Goal: Navigation & Orientation: Understand site structure

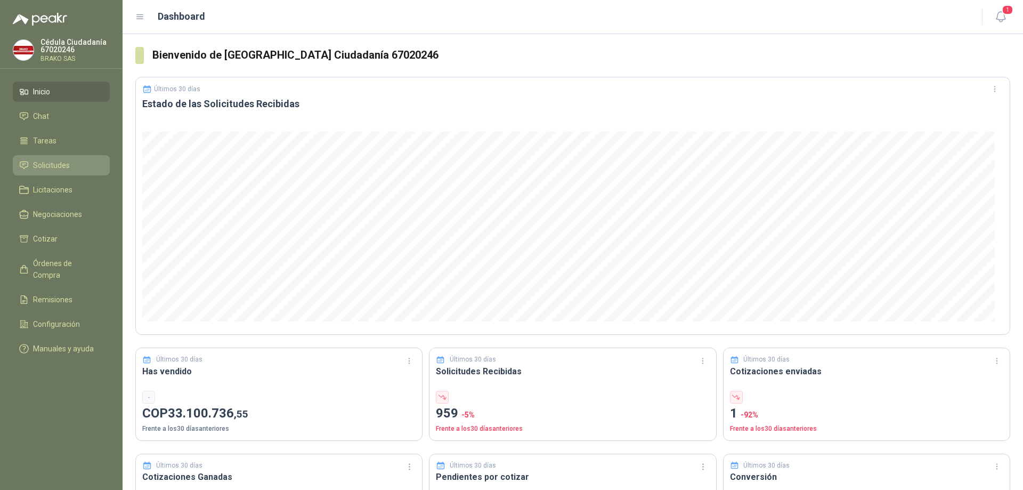
click at [55, 159] on link "Solicitudes" at bounding box center [61, 165] width 97 height 20
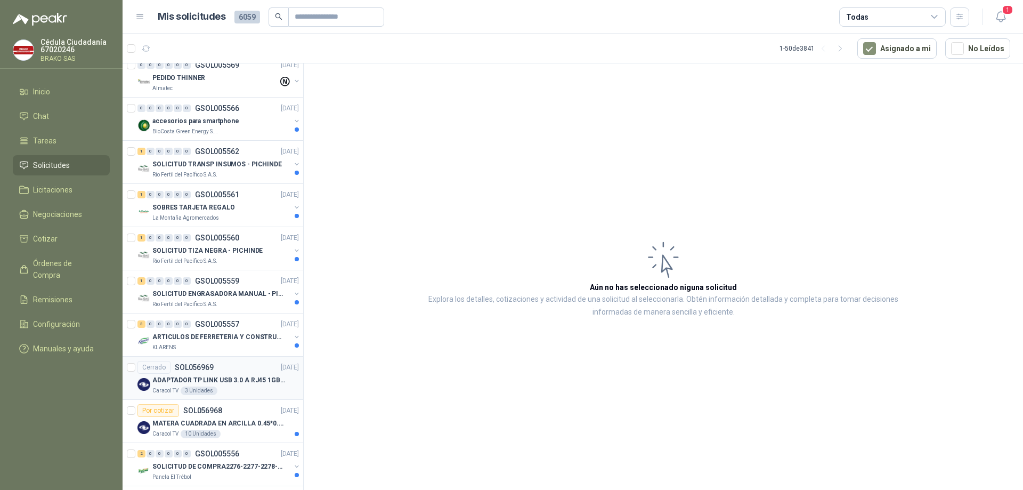
scroll to position [1279, 0]
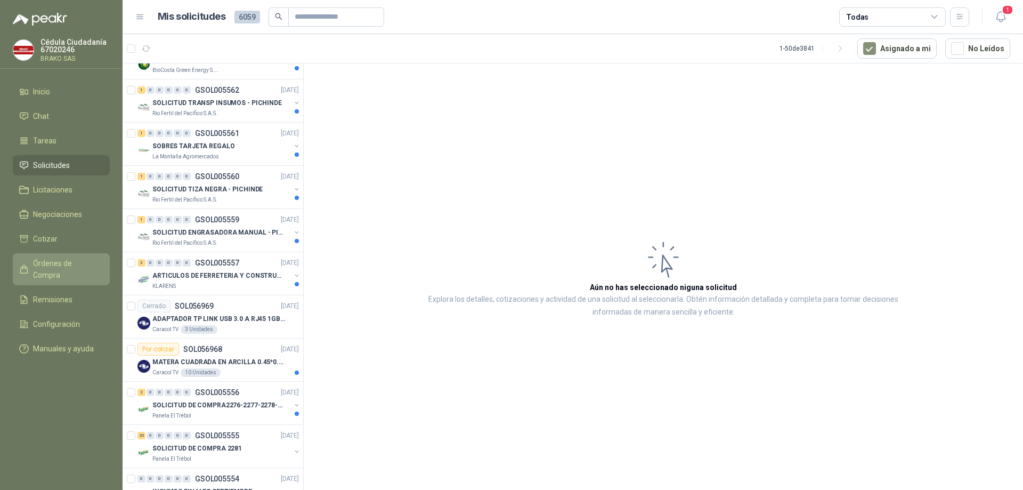
click at [66, 264] on span "Órdenes de Compra" at bounding box center [66, 268] width 67 height 23
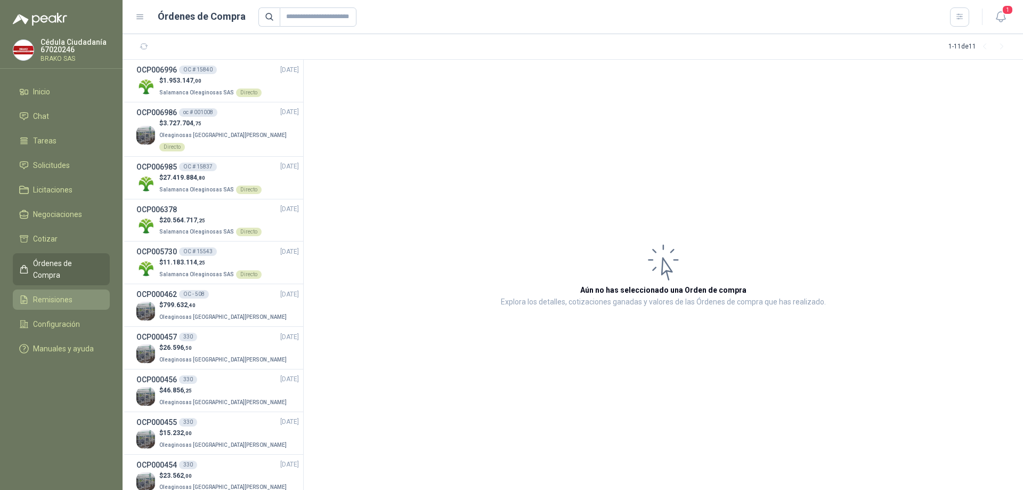
click at [60, 294] on span "Remisiones" at bounding box center [52, 300] width 39 height 12
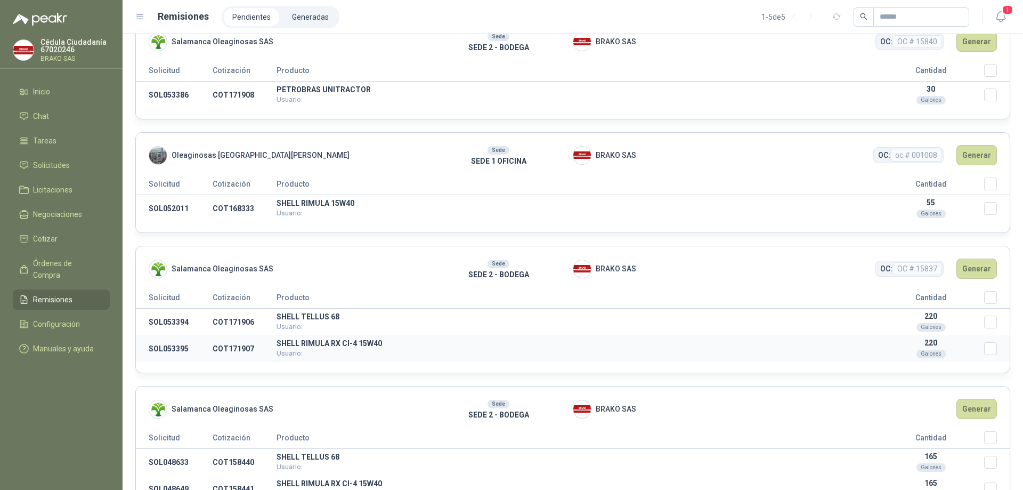
scroll to position [18, 0]
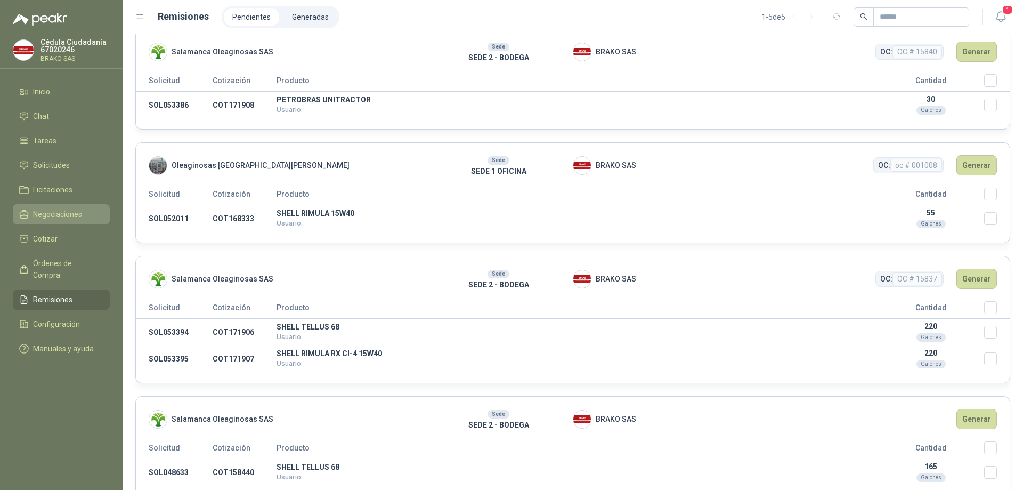
click at [68, 214] on span "Negociaciones" at bounding box center [57, 214] width 49 height 12
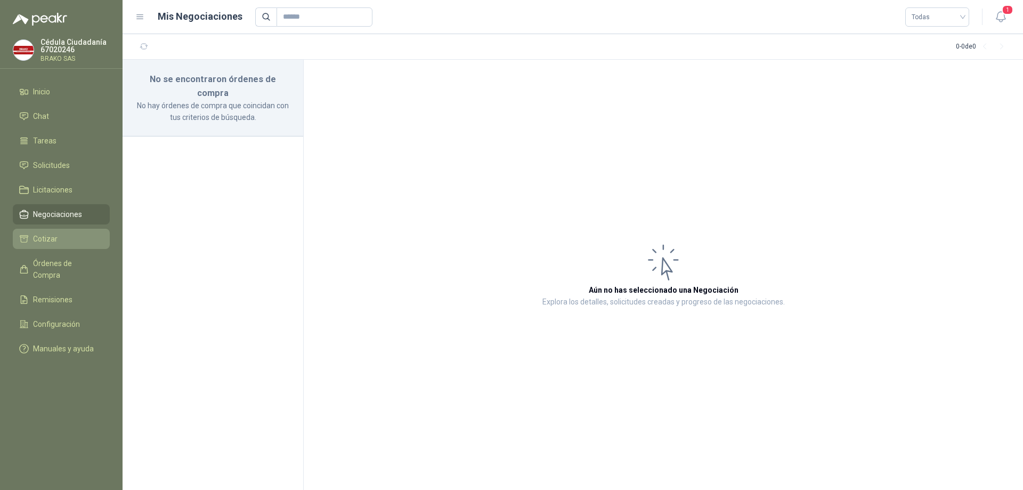
click at [71, 237] on li "Cotizar" at bounding box center [61, 239] width 84 height 12
